Goal: Find specific page/section: Find specific page/section

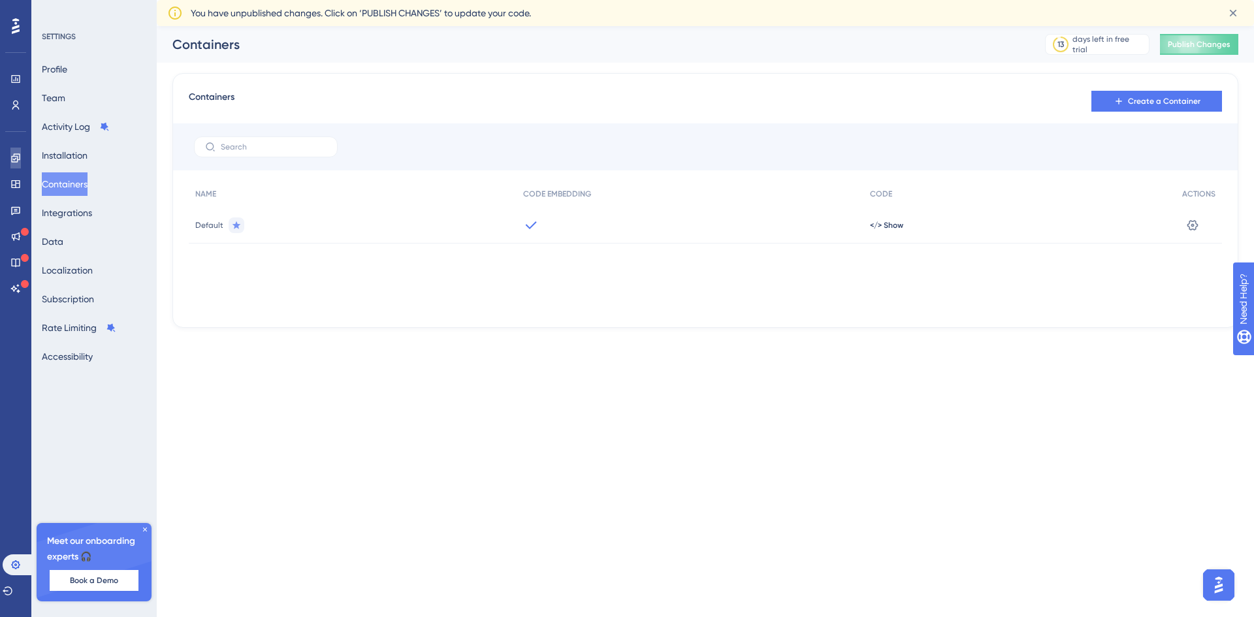
click at [12, 152] on link at bounding box center [15, 158] width 10 height 21
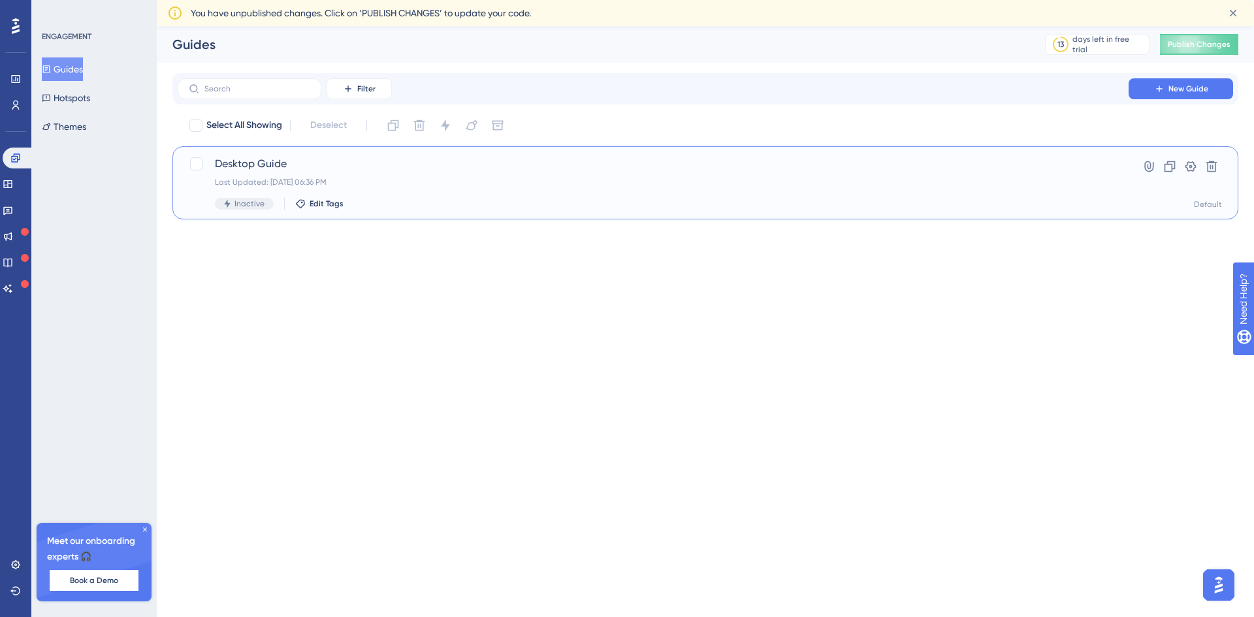
click at [251, 157] on span "Desktop Guide" at bounding box center [653, 164] width 876 height 16
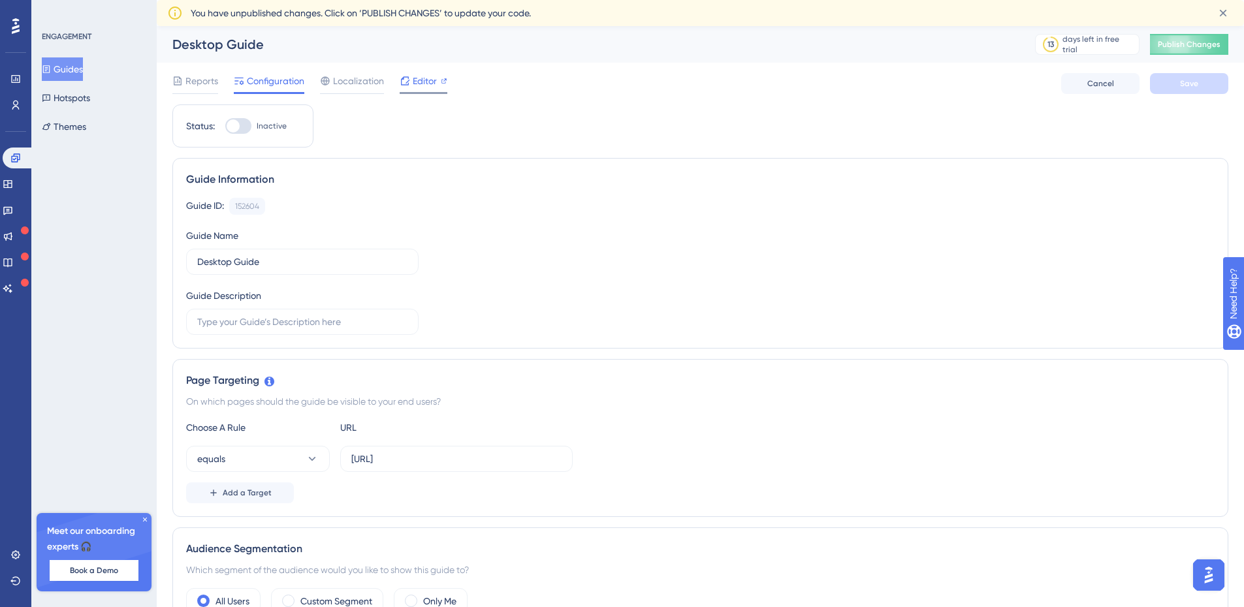
click at [413, 79] on span "Editor" at bounding box center [425, 81] width 24 height 16
